Goal: Ask a question

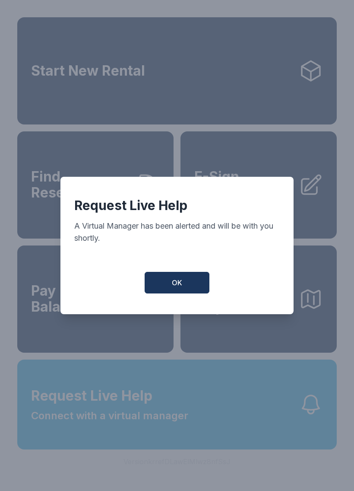
click at [191, 284] on button "OK" at bounding box center [177, 283] width 65 height 22
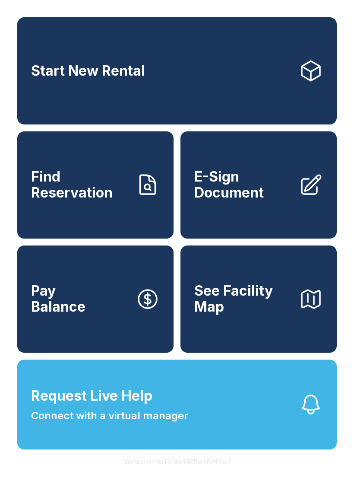
click at [287, 421] on button "Request Live Help Connect with a virtual manager" at bounding box center [177, 405] width 320 height 90
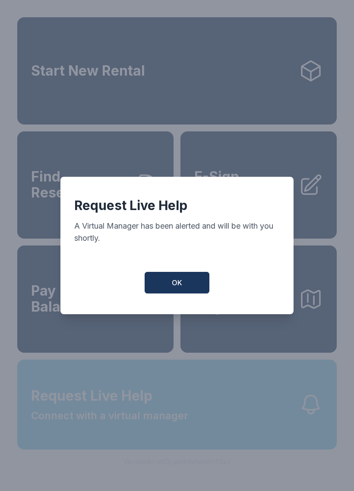
click at [180, 287] on span "OK" at bounding box center [177, 282] width 10 height 10
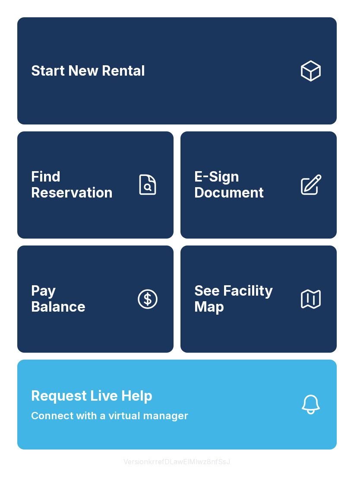
click at [275, 415] on button "Request Live Help Connect with a virtual manager" at bounding box center [177, 405] width 320 height 90
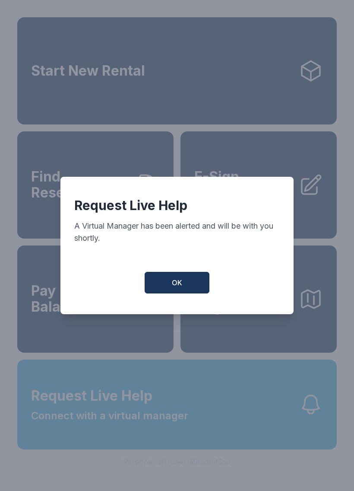
click at [173, 280] on button "OK" at bounding box center [177, 283] width 65 height 22
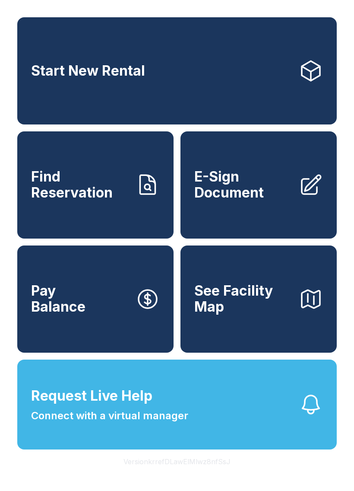
click at [286, 425] on button "Request Live Help Connect with a virtual manager" at bounding box center [177, 405] width 320 height 90
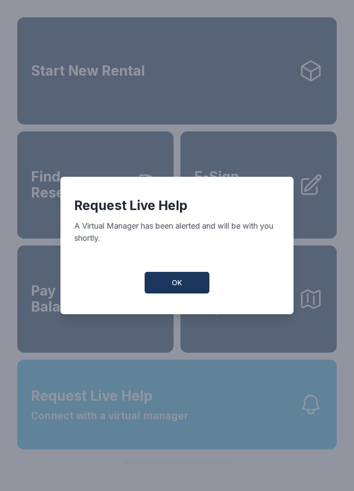
click at [182, 285] on button "OK" at bounding box center [177, 283] width 65 height 22
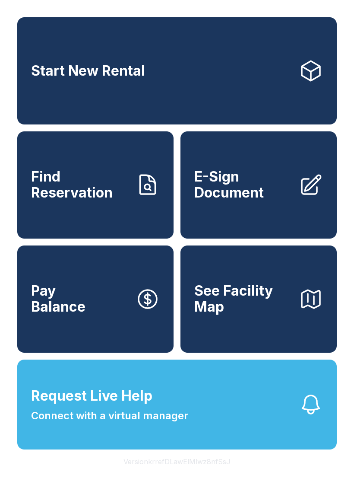
click at [239, 434] on button "Request Live Help Connect with a virtual manager" at bounding box center [177, 405] width 320 height 90
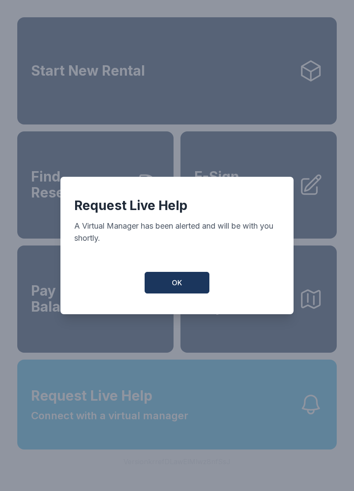
click at [195, 284] on button "OK" at bounding box center [177, 283] width 65 height 22
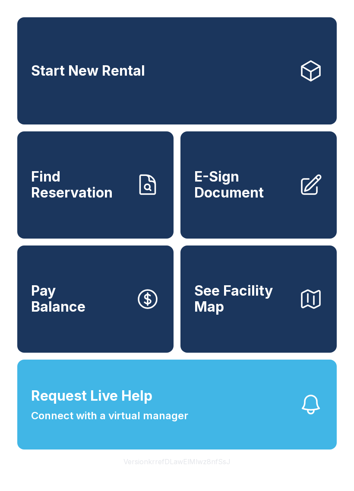
click at [301, 417] on icon "button" at bounding box center [311, 404] width 24 height 24
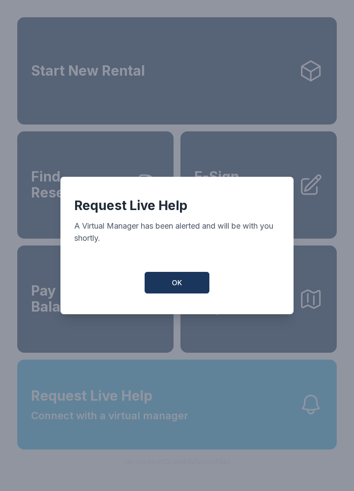
click at [198, 288] on button "OK" at bounding box center [177, 283] width 65 height 22
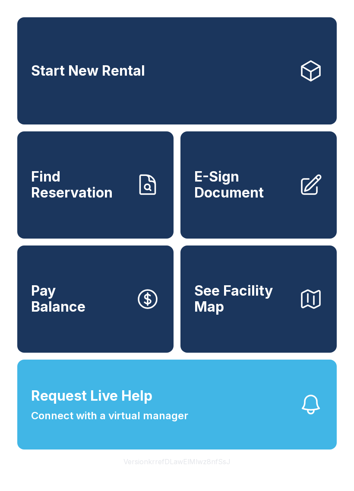
click at [312, 417] on icon "button" at bounding box center [311, 404] width 24 height 24
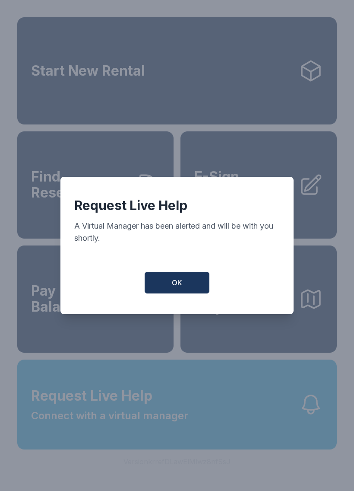
click at [201, 292] on button "OK" at bounding box center [177, 283] width 65 height 22
